Goal: Ask a question

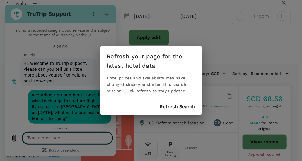
scroll to position [524, 0]
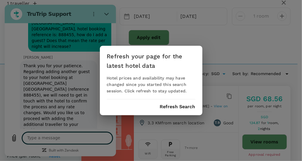
click at [48, 112] on div "Refresh your page for the latest hotel data Hotel prices and availability may h…" at bounding box center [151, 80] width 302 height 161
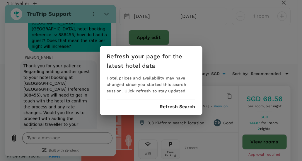
click at [41, 137] on div "Refresh your page for the latest hotel data Hotel prices and availability may h…" at bounding box center [151, 80] width 302 height 161
click at [183, 105] on button "Refresh Search" at bounding box center [177, 106] width 35 height 5
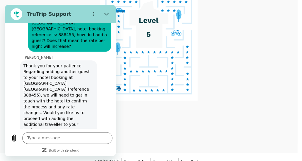
click at [183, 105] on button "Refresh Search" at bounding box center [177, 106] width 35 height 5
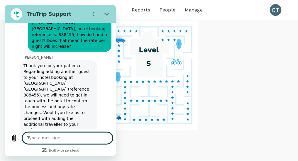
click at [62, 139] on textarea at bounding box center [67, 138] width 90 height 12
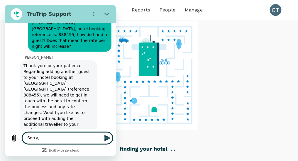
type textarea "Sorry,"
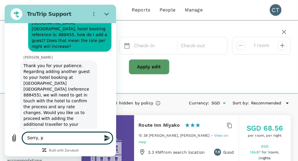
type input "Miyako"
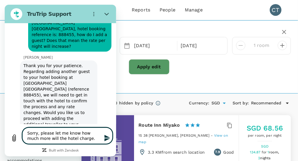
click at [74, 133] on textarea "Sorry, please let me know how much more will the hotel charge." at bounding box center [67, 135] width 90 height 16
type textarea "Sorry, please let me know first how much more will the hotel charge."
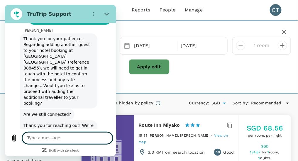
scroll to position [552, 0]
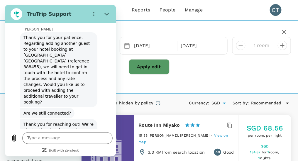
type input "344.16"
